Goal: Task Accomplishment & Management: Manage account settings

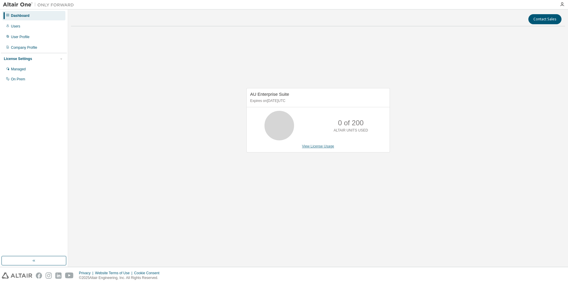
click at [326, 147] on link "View License Usage" at bounding box center [318, 146] width 32 height 4
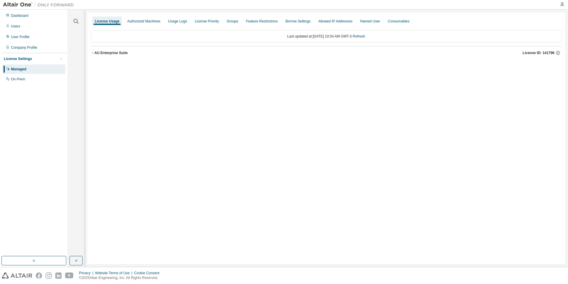
click at [112, 57] on button "AU Enterprise Suite License ID: 141796" at bounding box center [326, 52] width 471 height 13
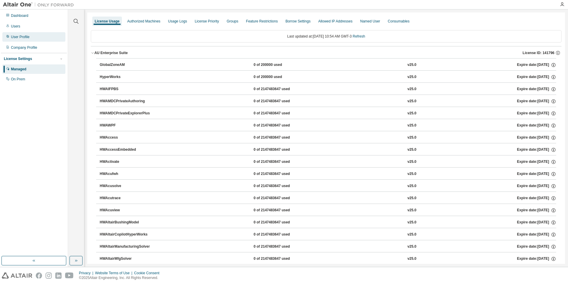
click at [31, 39] on div "User Profile" at bounding box center [33, 36] width 63 height 9
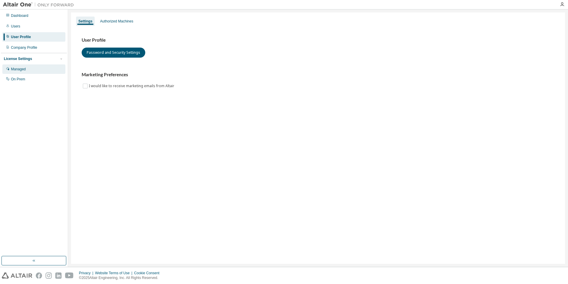
click at [24, 70] on div "Managed" at bounding box center [18, 69] width 15 height 5
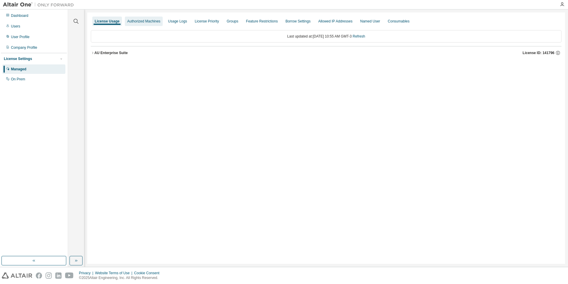
click at [159, 18] on div "Authorized Machines" at bounding box center [144, 21] width 38 height 9
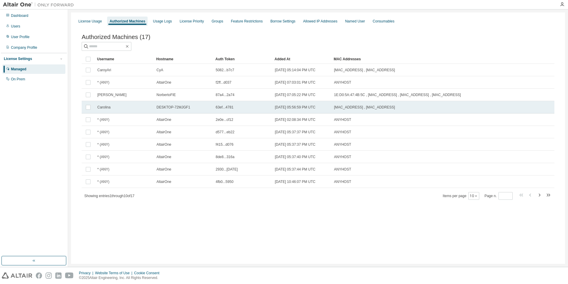
click at [104, 111] on td "Carolina" at bounding box center [124, 107] width 59 height 12
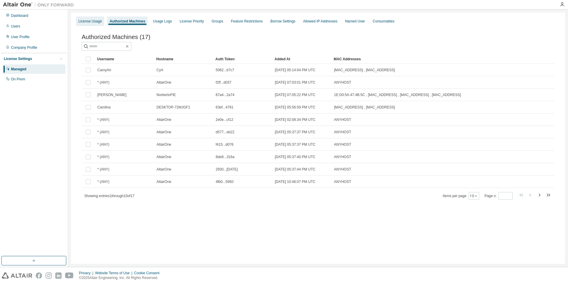
click at [89, 23] on div "License Usage" at bounding box center [89, 21] width 23 height 5
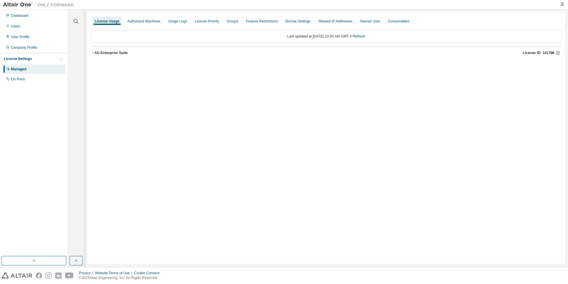
click at [109, 51] on div "AU Enterprise Suite" at bounding box center [110, 53] width 33 height 5
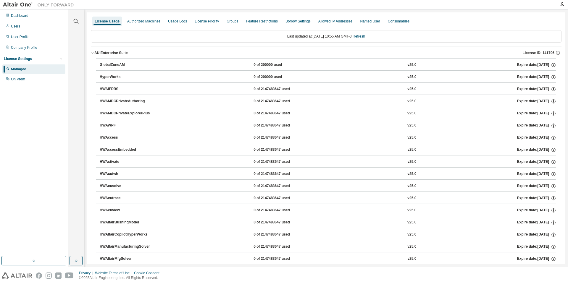
click at [109, 51] on div "AU Enterprise Suite" at bounding box center [110, 53] width 33 height 5
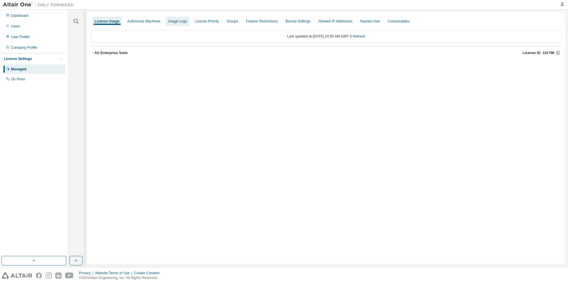
click at [182, 25] on div "Usage Logs" at bounding box center [178, 21] width 24 height 9
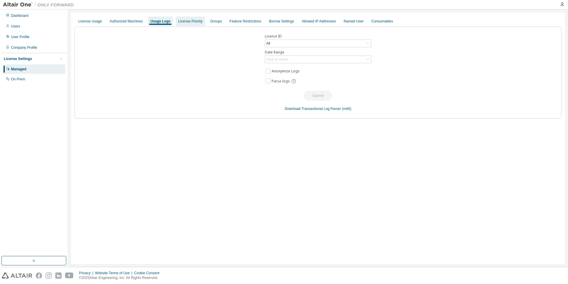
click at [191, 22] on div "License Priority" at bounding box center [190, 21] width 24 height 5
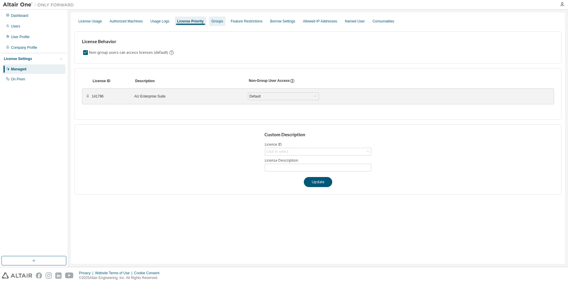
click at [215, 20] on div "Groups" at bounding box center [218, 21] width 12 height 5
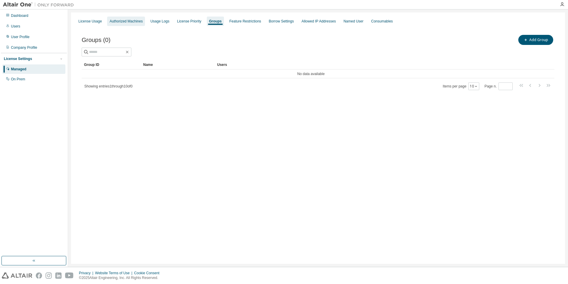
click at [110, 24] on div "Authorized Machines" at bounding box center [126, 21] width 38 height 9
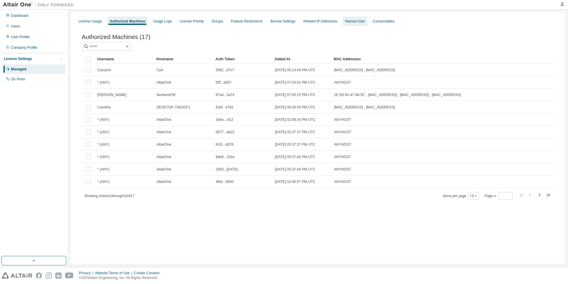
click at [345, 20] on div "Named User" at bounding box center [355, 21] width 20 height 5
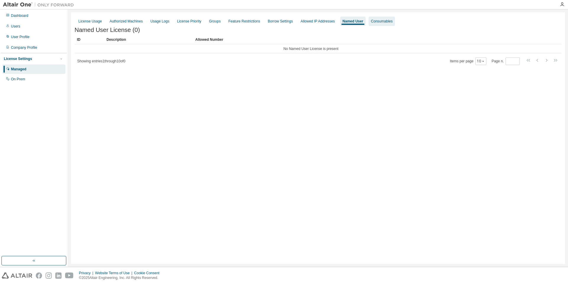
click at [371, 23] on div "Consumables" at bounding box center [382, 21] width 22 height 5
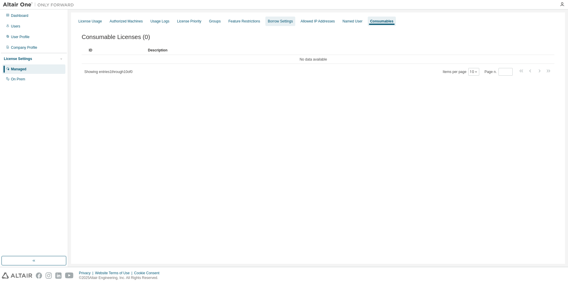
click at [273, 20] on div "Borrow Settings" at bounding box center [280, 21] width 25 height 5
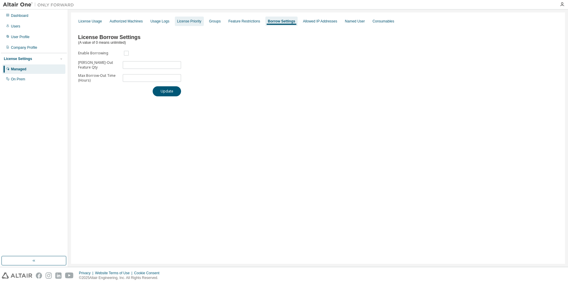
click at [185, 23] on div "License Priority" at bounding box center [189, 21] width 24 height 5
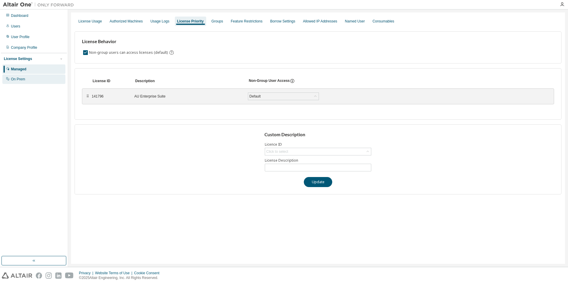
click at [21, 75] on div "On Prem" at bounding box center [33, 79] width 63 height 9
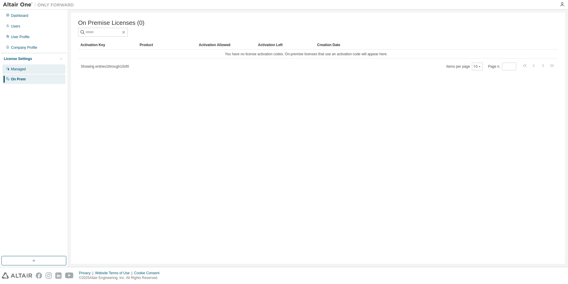
click at [23, 70] on div "Managed" at bounding box center [18, 69] width 15 height 5
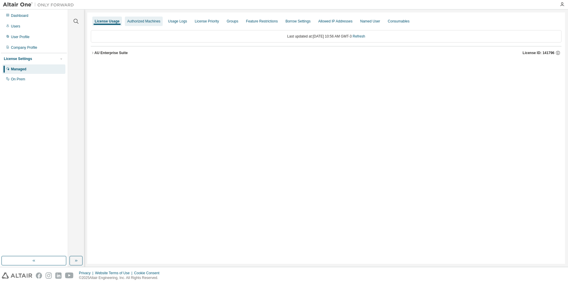
click at [146, 19] on div "Authorized Machines" at bounding box center [143, 21] width 33 height 5
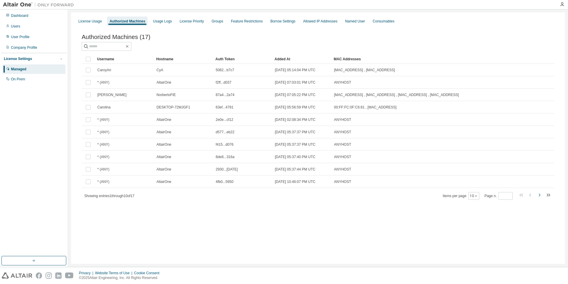
click at [540, 195] on icon "button" at bounding box center [539, 195] width 7 height 7
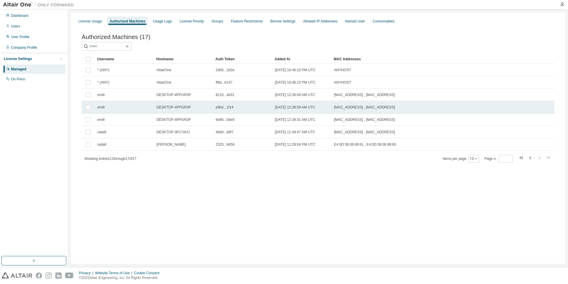
click at [354, 103] on td "[MAC_ADDRESS] , [MAC_ADDRESS]" at bounding box center [412, 107] width 163 height 12
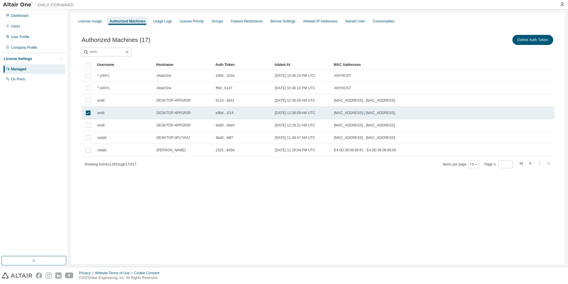
click at [357, 117] on td "[MAC_ADDRESS] , [MAC_ADDRESS]" at bounding box center [412, 113] width 163 height 12
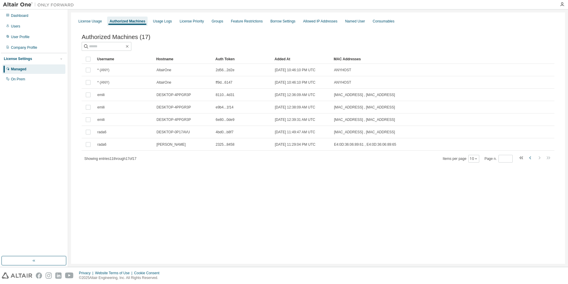
click at [531, 159] on icon "button" at bounding box center [530, 158] width 2 height 3
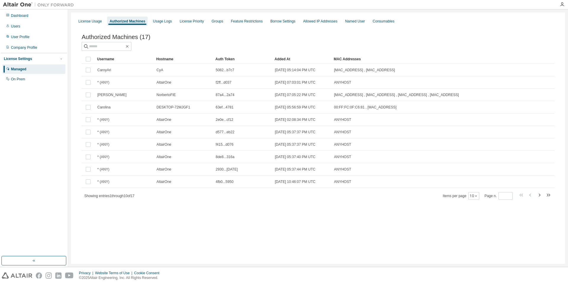
type input "*"
drag, startPoint x: 531, startPoint y: 162, endPoint x: 312, endPoint y: 22, distance: 260.4
click at [312, 22] on div "Allowed IP Addresses" at bounding box center [320, 21] width 34 height 5
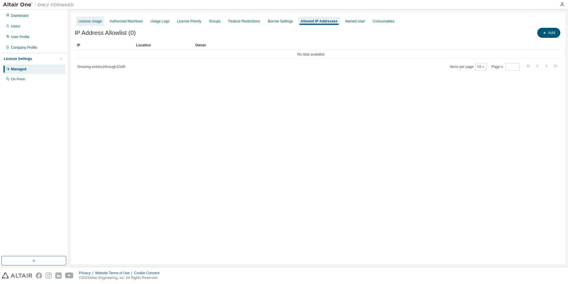
click at [95, 23] on div "License Usage" at bounding box center [89, 21] width 23 height 5
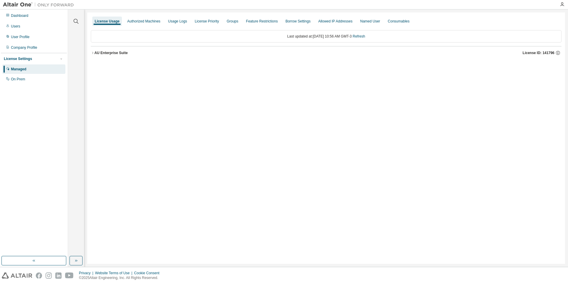
click at [357, 40] on div "Last updated at: Thu 2025-09-04 10:56 AM GMT-3 Refresh" at bounding box center [326, 36] width 471 height 12
click at [95, 53] on div "AU Enterprise Suite" at bounding box center [110, 53] width 33 height 5
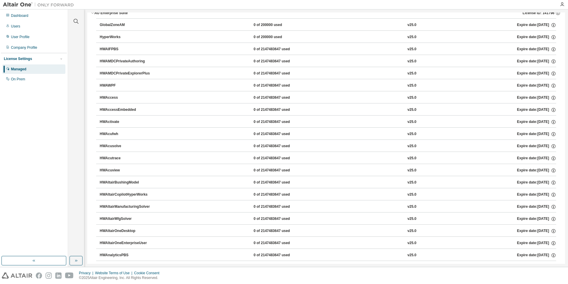
scroll to position [38, 0]
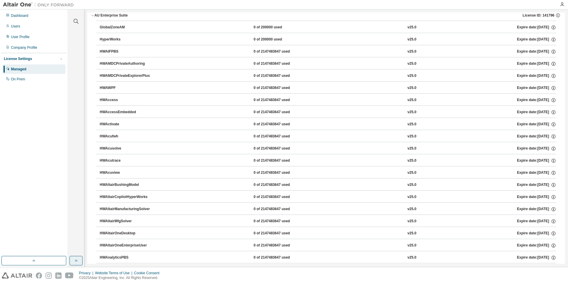
click at [76, 260] on icon "button" at bounding box center [76, 261] width 5 height 5
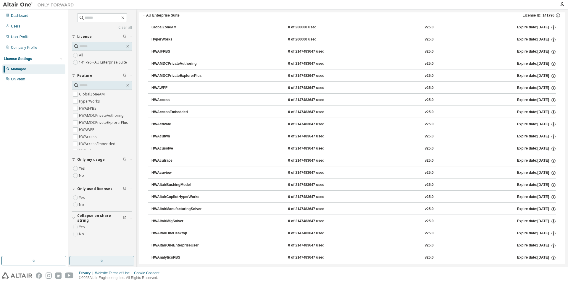
click at [56, 260] on button "button" at bounding box center [33, 260] width 65 height 9
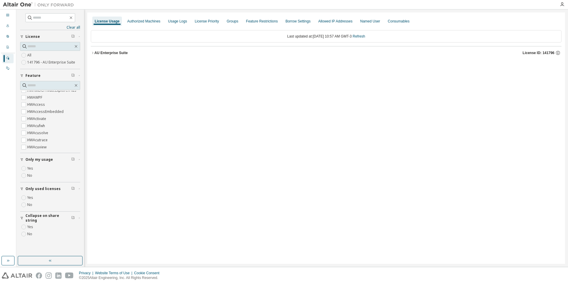
scroll to position [34, 0]
click at [34, 260] on button "button" at bounding box center [50, 260] width 65 height 9
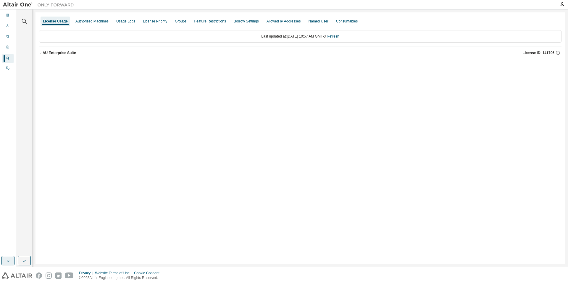
click at [10, 262] on icon "button" at bounding box center [8, 261] width 5 height 5
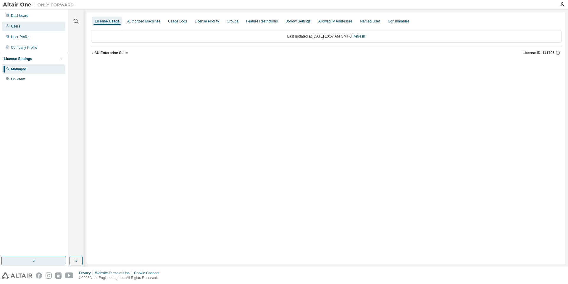
click at [19, 28] on div "Users" at bounding box center [15, 26] width 9 height 5
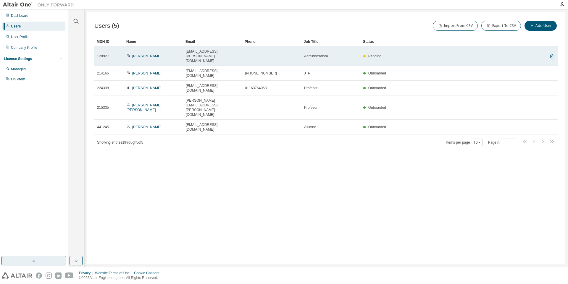
click at [201, 49] on span "[EMAIL_ADDRESS][PERSON_NAME][DOMAIN_NAME]" at bounding box center [213, 56] width 54 height 14
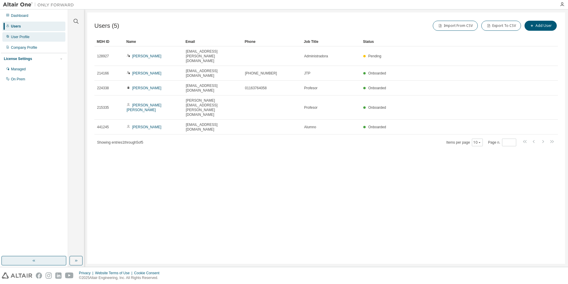
click at [24, 37] on div "User Profile" at bounding box center [20, 37] width 19 height 5
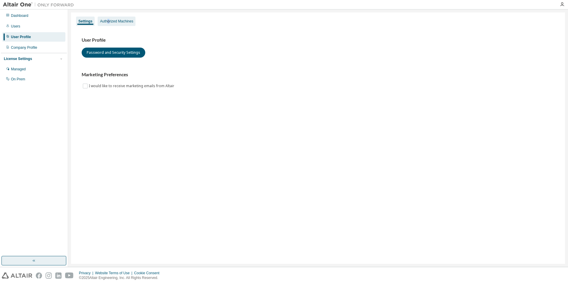
click at [109, 21] on div "Authorized Machines" at bounding box center [116, 21] width 33 height 5
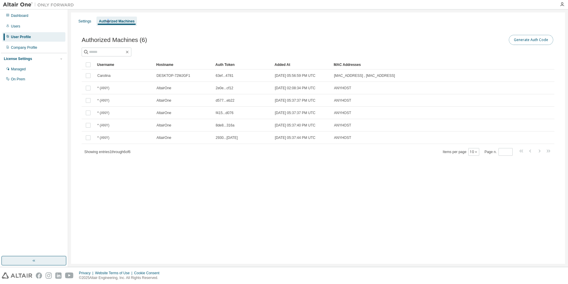
click at [524, 39] on button "Generate Auth Code" at bounding box center [531, 40] width 44 height 10
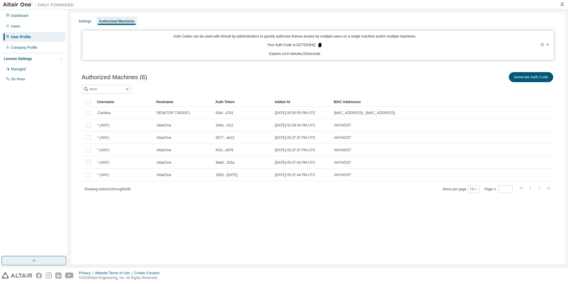
click at [318, 45] on icon at bounding box center [319, 45] width 5 height 5
click at [357, 50] on div "Auth Codes can be used with Almutil by administrators to quickly authorize lice…" at bounding box center [295, 45] width 418 height 22
click at [106, 201] on div "Authorized Machines (6) Generate Auth Code Clear Load Save Save As Field Operat…" at bounding box center [318, 136] width 487 height 145
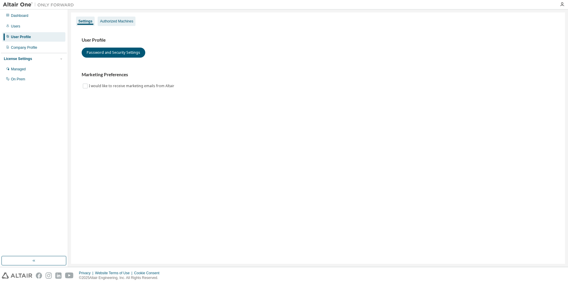
click at [111, 20] on div "Authorized Machines" at bounding box center [116, 21] width 33 height 5
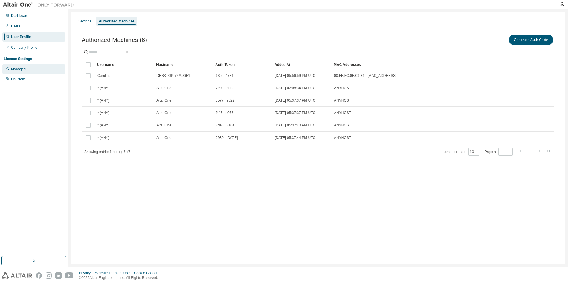
click at [25, 70] on div "Managed" at bounding box center [18, 69] width 15 height 5
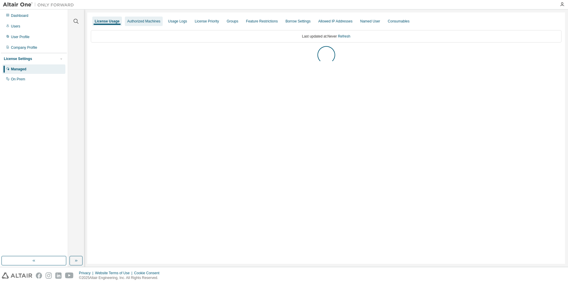
click at [150, 25] on div "Authorized Machines" at bounding box center [144, 21] width 38 height 9
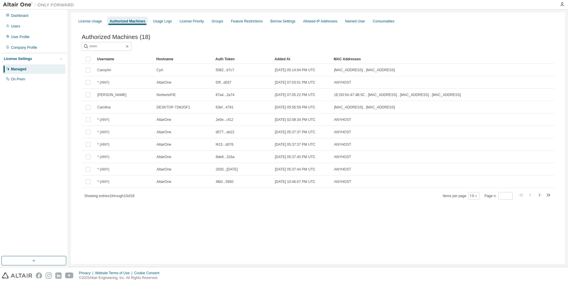
click at [539, 196] on icon "button" at bounding box center [539, 195] width 7 height 7
type input "*"
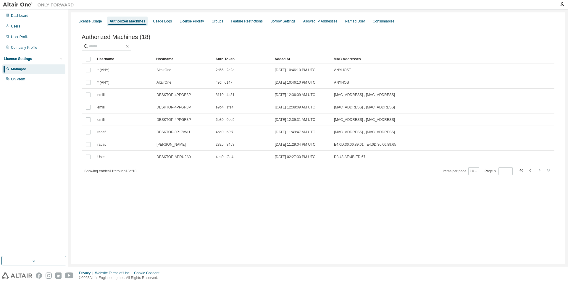
click at [539, 196] on div "License Usage Authorized Machines Usage Logs License Priority Groups Feature Re…" at bounding box center [318, 138] width 494 height 252
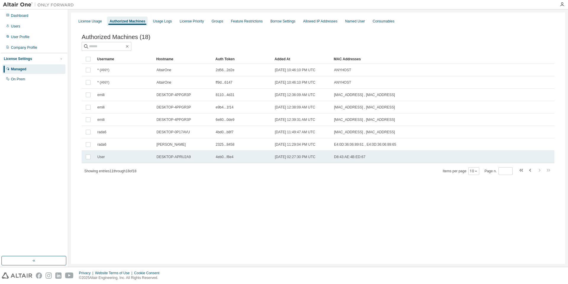
click at [101, 157] on span "User" at bounding box center [100, 157] width 7 height 5
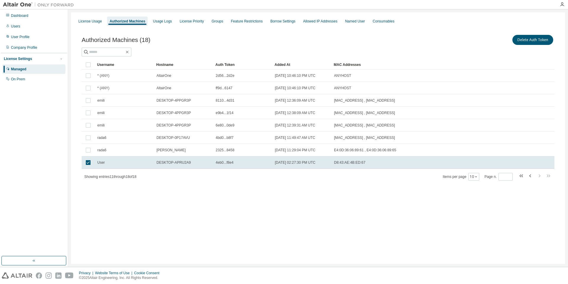
click at [206, 189] on div "Authorized Machines (18) Delete Auth Token Clear Load Save Save As Field Operat…" at bounding box center [318, 112] width 487 height 170
click at [84, 162] on td at bounding box center [88, 163] width 13 height 12
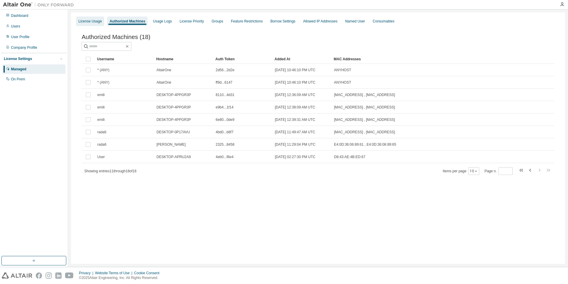
click at [87, 24] on div "License Usage" at bounding box center [90, 21] width 28 height 9
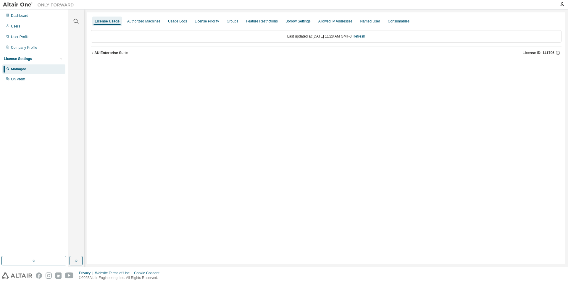
click at [33, 42] on div "Dashboard Users User Profile Company Profile License Settings Managed On Prem" at bounding box center [34, 47] width 66 height 74
click at [22, 37] on div "User Profile" at bounding box center [20, 37] width 19 height 5
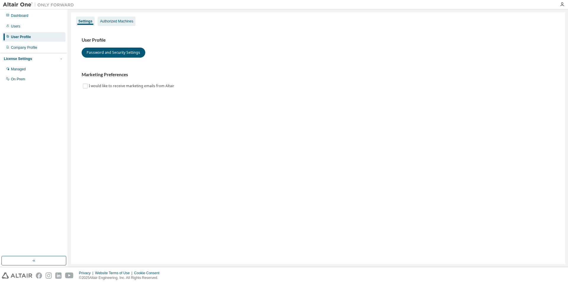
click at [119, 21] on div "Authorized Machines" at bounding box center [116, 21] width 33 height 5
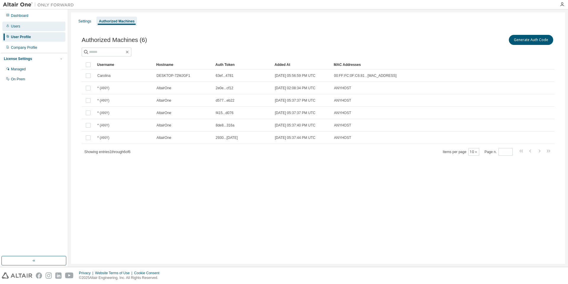
click at [24, 26] on div "Users" at bounding box center [33, 26] width 63 height 9
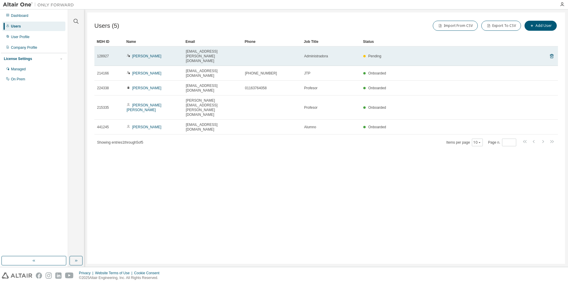
click at [377, 54] on span "Pending" at bounding box center [374, 56] width 13 height 4
click at [102, 54] on span "128927" at bounding box center [103, 56] width 12 height 5
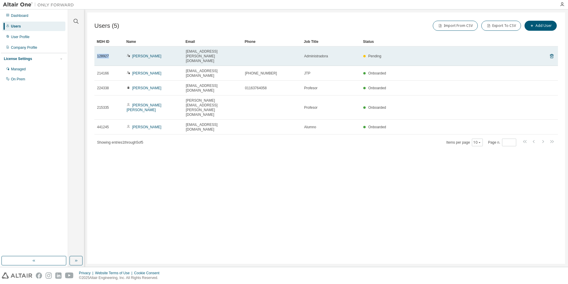
click at [102, 54] on span "128927" at bounding box center [103, 56] width 12 height 5
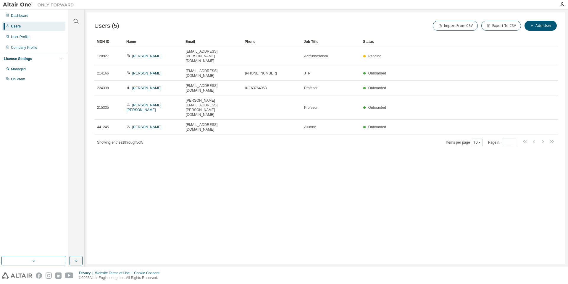
click at [154, 138] on div "Showing entries 1 through 5 of 5 Items per page 10 Page n. *" at bounding box center [326, 142] width 464 height 9
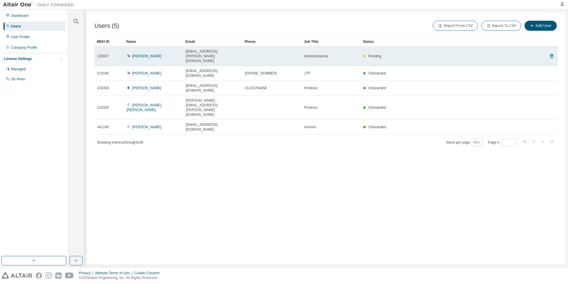
click at [102, 54] on span "128927" at bounding box center [103, 56] width 12 height 5
drag, startPoint x: 102, startPoint y: 51, endPoint x: 98, endPoint y: 50, distance: 4.3
copy span "128927"
click at [105, 54] on span "128927" at bounding box center [103, 56] width 12 height 5
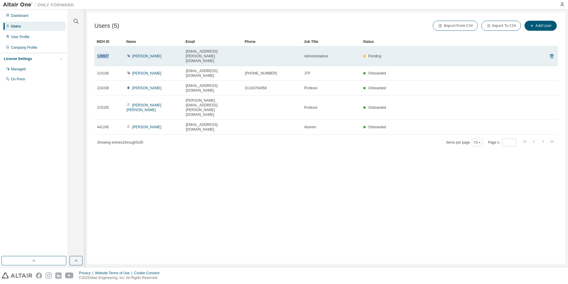
click at [105, 54] on span "128927" at bounding box center [103, 56] width 12 height 5
drag, startPoint x: 105, startPoint y: 49, endPoint x: 99, endPoint y: 49, distance: 6.2
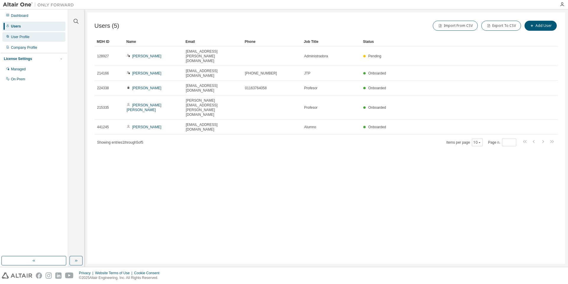
click at [27, 38] on div "User Profile" at bounding box center [20, 37] width 19 height 5
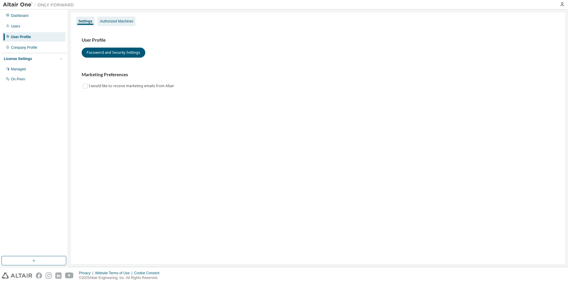
click at [115, 20] on div "Authorized Machines" at bounding box center [116, 21] width 33 height 5
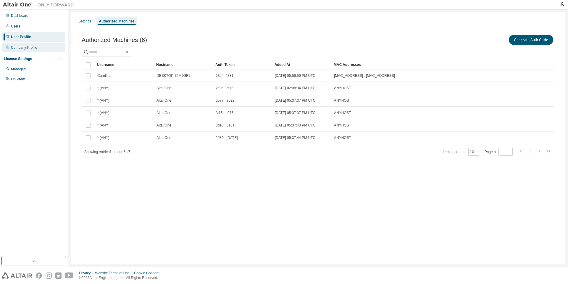
click at [24, 45] on div "Company Profile" at bounding box center [33, 47] width 63 height 9
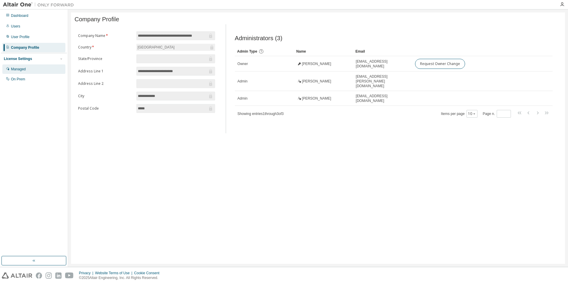
click at [22, 72] on div "Managed" at bounding box center [33, 69] width 63 height 9
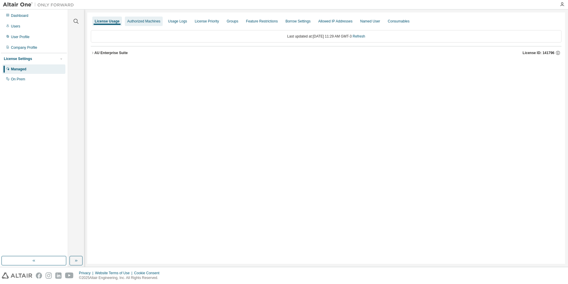
click at [150, 21] on div "Authorized Machines" at bounding box center [143, 21] width 33 height 5
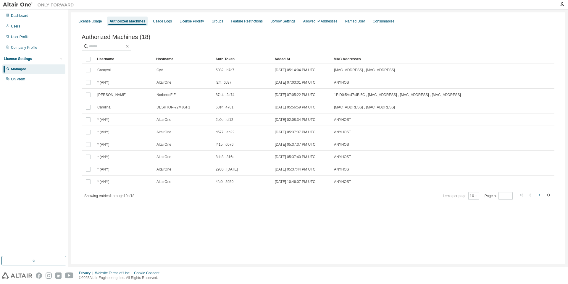
click at [541, 199] on icon "button" at bounding box center [539, 195] width 7 height 7
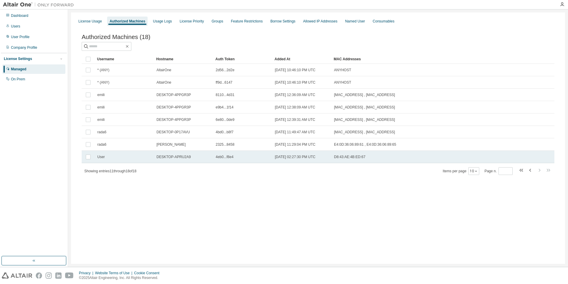
click at [104, 161] on td "User" at bounding box center [124, 157] width 59 height 12
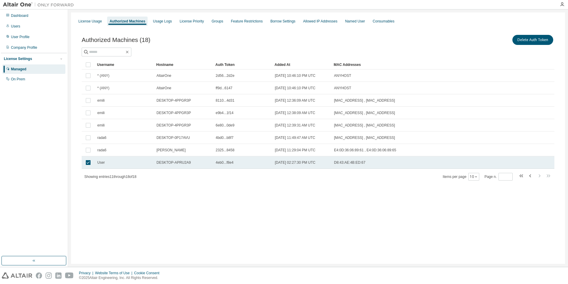
drag, startPoint x: 294, startPoint y: 166, endPoint x: 260, endPoint y: 159, distance: 34.3
click at [260, 159] on td "4eb0...f8e4" at bounding box center [242, 163] width 59 height 12
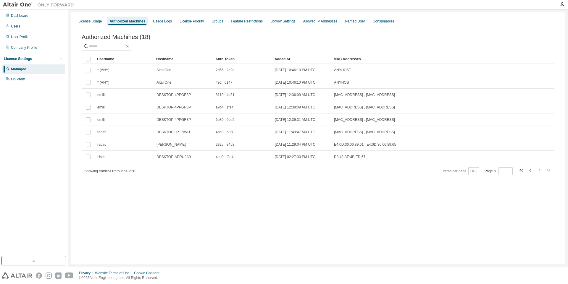
click at [260, 159] on div "4eb0...f8e4" at bounding box center [243, 157] width 54 height 5
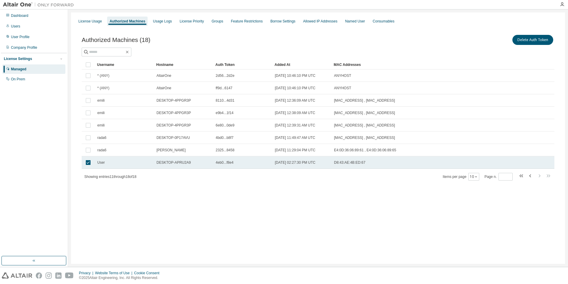
click at [174, 167] on td "DESKTOP-APRU2A9" at bounding box center [183, 163] width 59 height 12
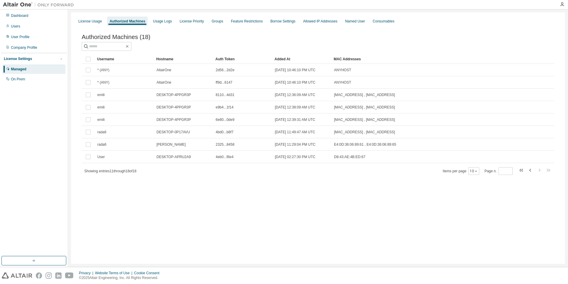
click at [174, 167] on div "Username Hostname Auth Token Added At MAC Addresses * (ANY) AltairOne 2d56...2d…" at bounding box center [318, 114] width 473 height 121
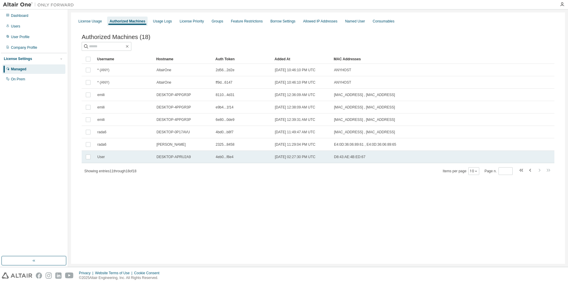
click at [84, 159] on td at bounding box center [88, 157] width 13 height 12
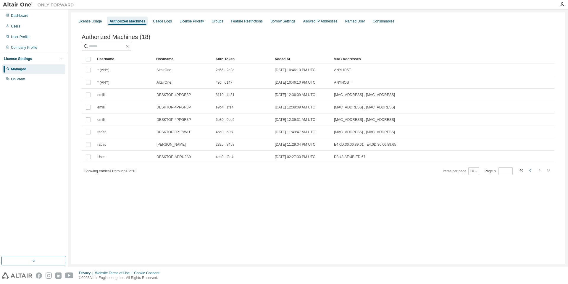
click at [529, 172] on icon "button" at bounding box center [530, 170] width 7 height 7
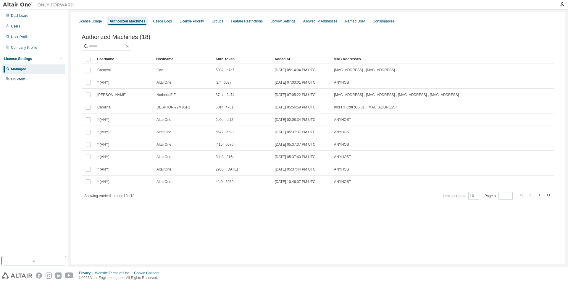
click at [541, 197] on icon "button" at bounding box center [539, 195] width 7 height 7
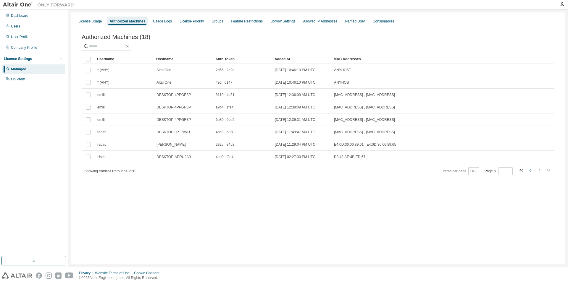
click at [529, 174] on icon "button" at bounding box center [530, 170] width 7 height 7
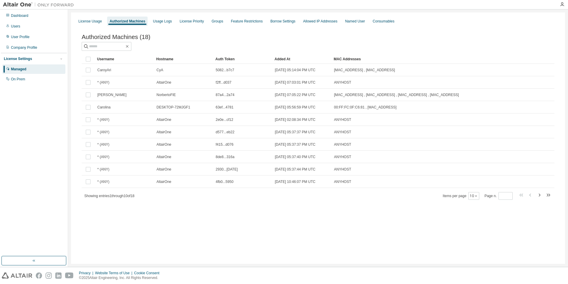
type input "*"
